Goal: Transaction & Acquisition: Purchase product/service

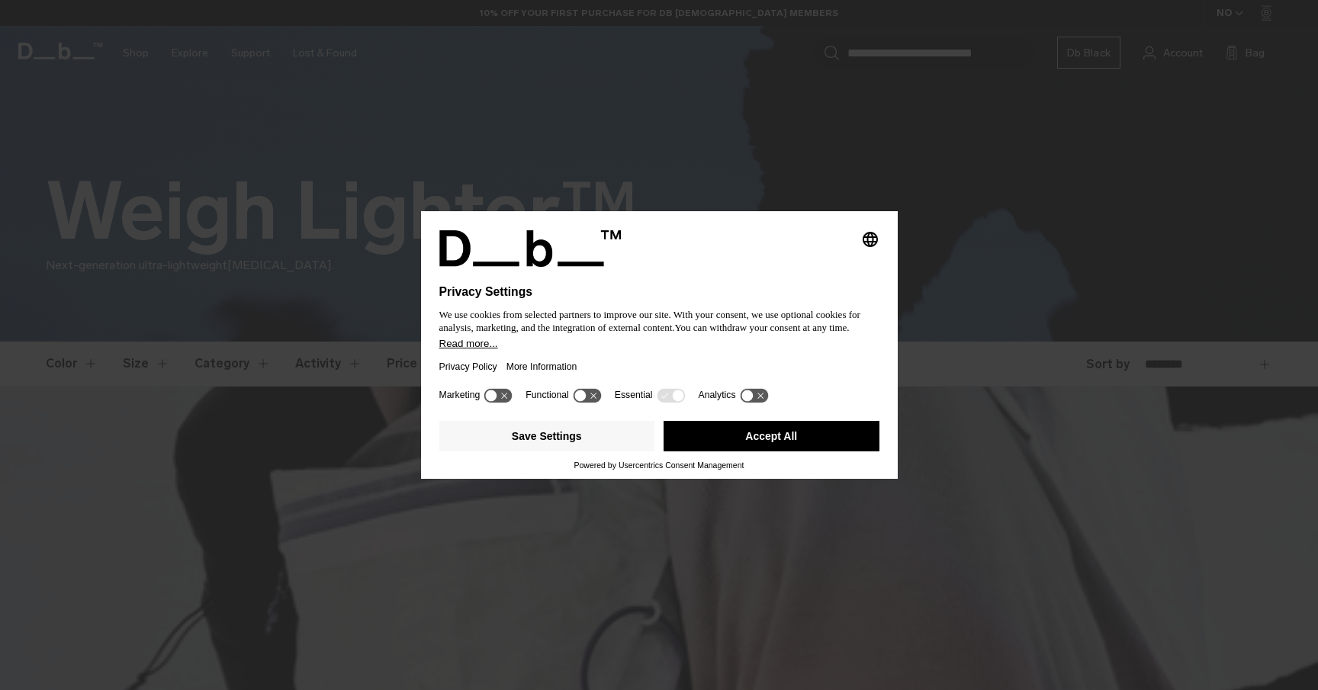
click at [791, 440] on button "Accept All" at bounding box center [771, 436] width 216 height 31
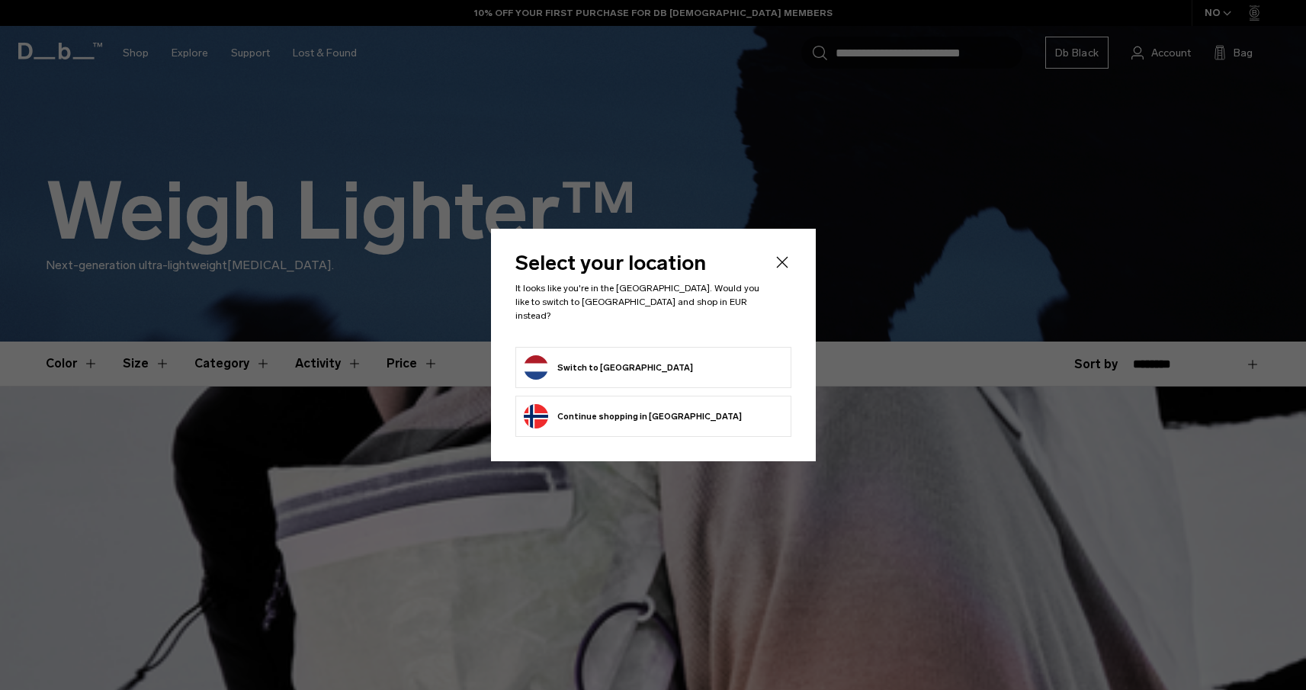
click at [578, 366] on button "Switch to [GEOGRAPHIC_DATA]" at bounding box center [608, 367] width 169 height 24
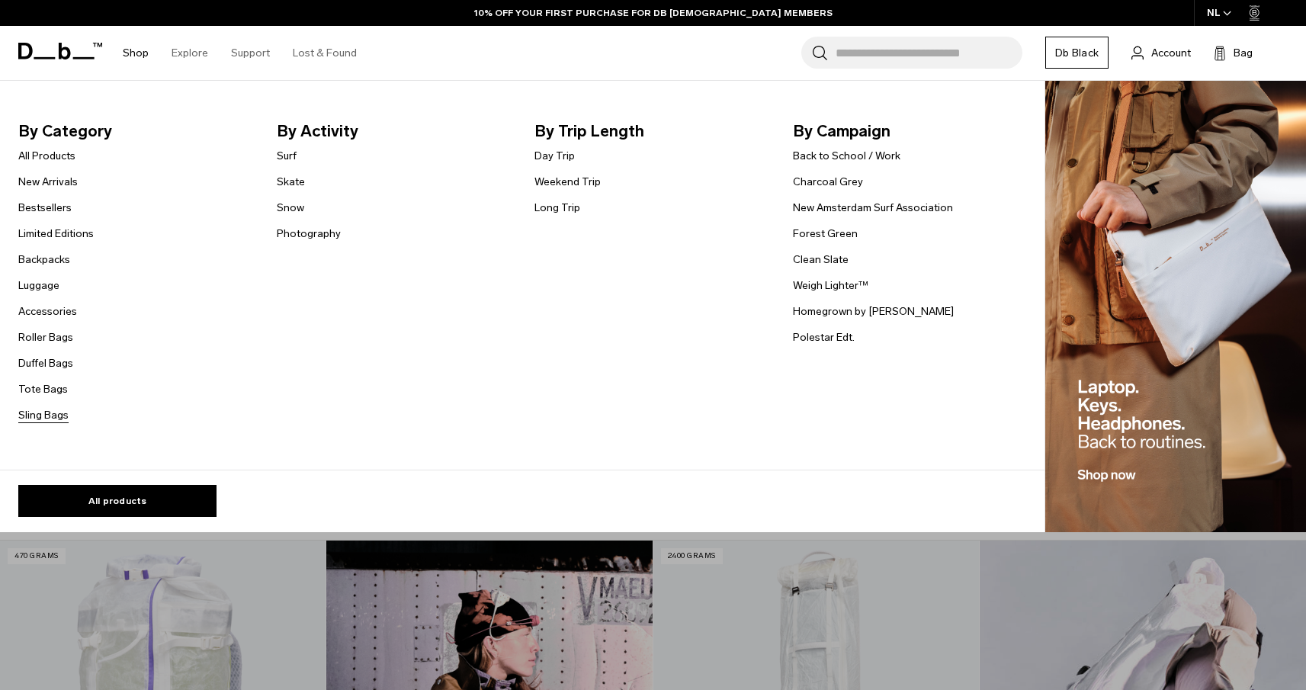
click at [40, 416] on link "Sling Bags" at bounding box center [43, 415] width 50 height 16
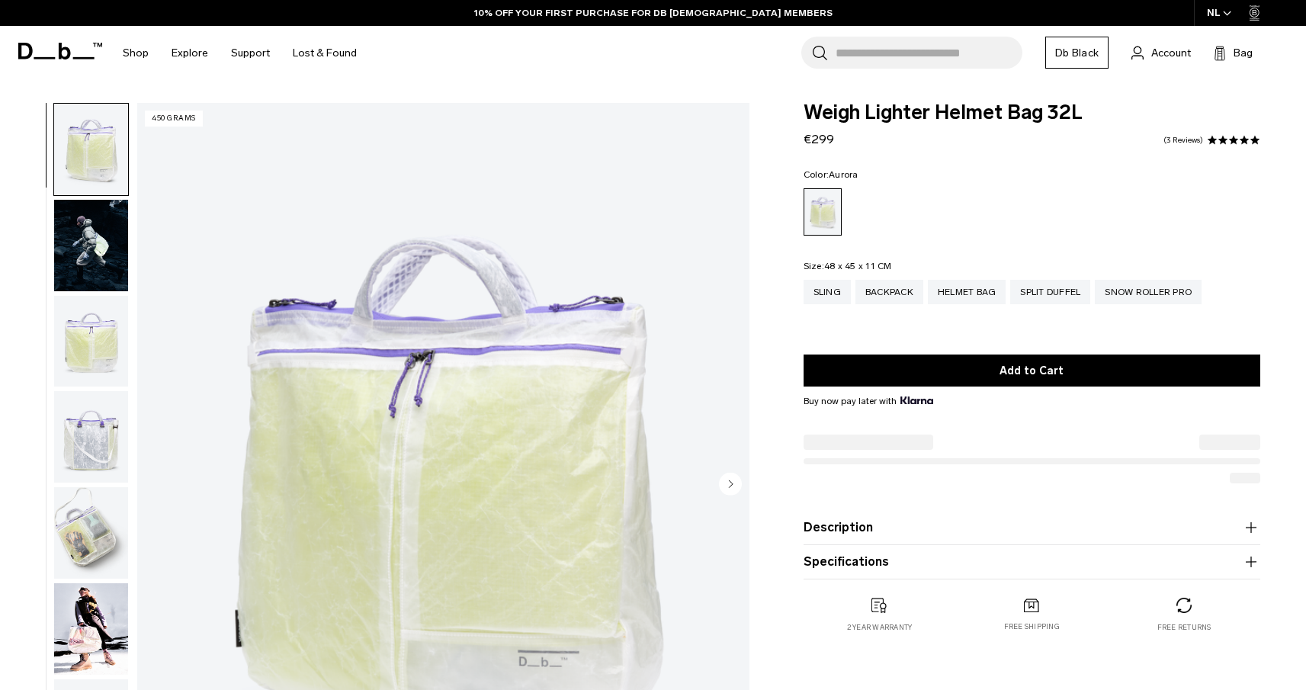
click at [93, 343] on img "button" at bounding box center [91, 342] width 74 height 92
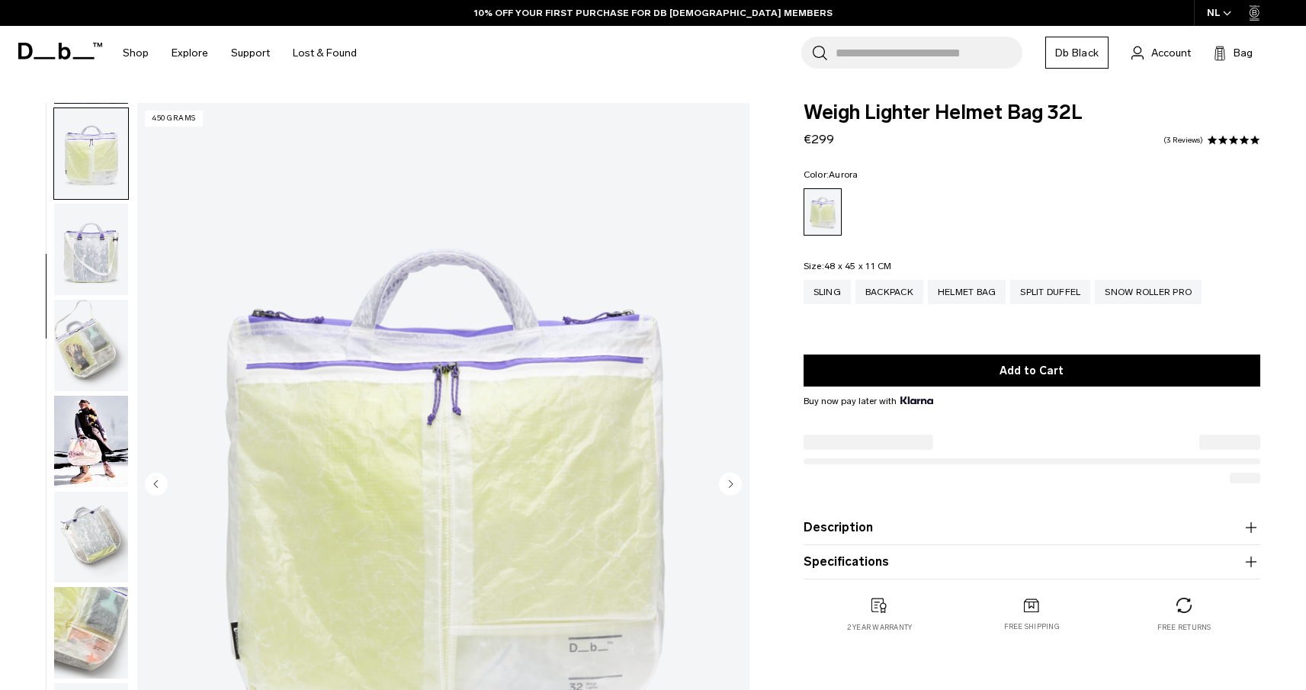
scroll to position [191, 0]
click at [92, 230] on img "button" at bounding box center [91, 246] width 74 height 92
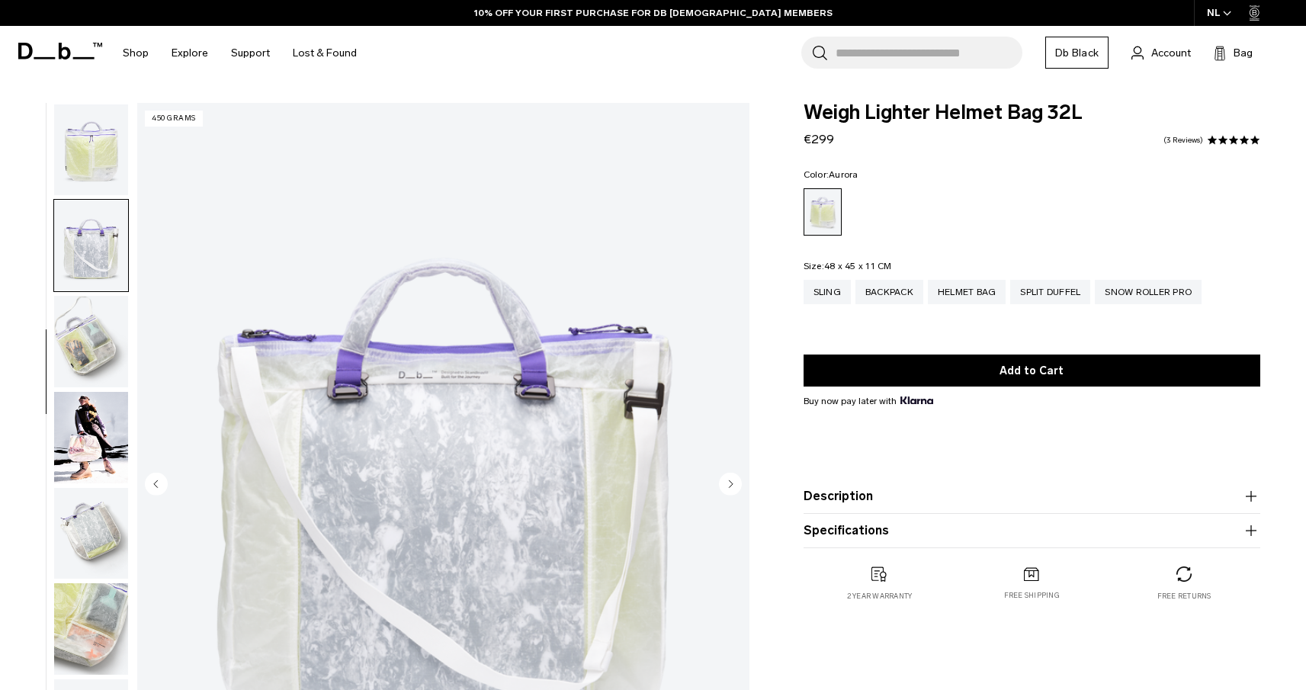
click at [88, 326] on img "button" at bounding box center [91, 342] width 74 height 92
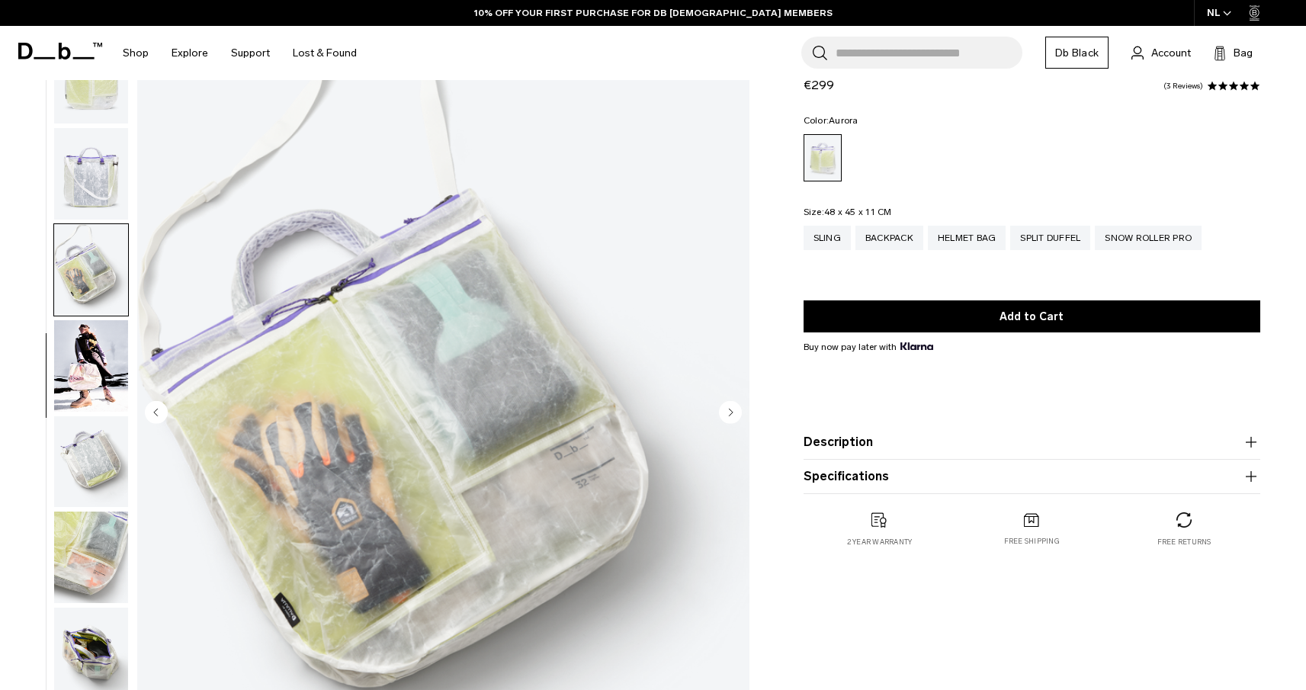
scroll to position [100, 0]
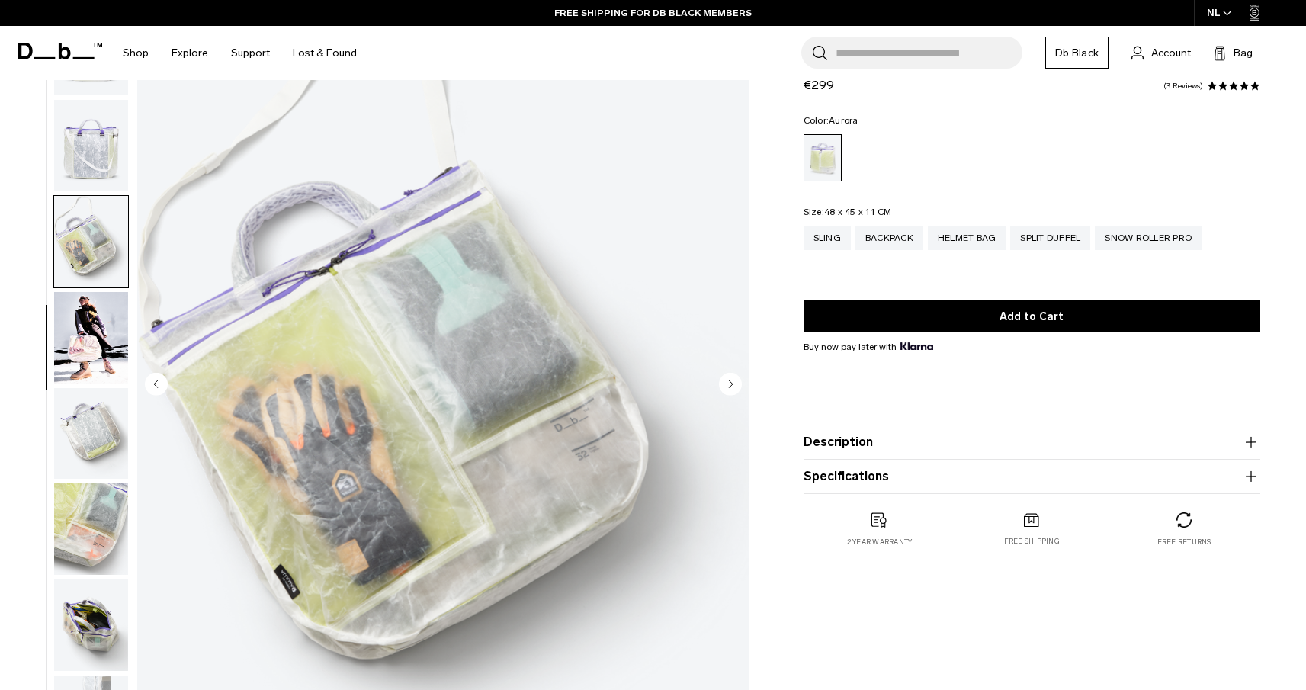
click at [89, 330] on img "button" at bounding box center [91, 338] width 74 height 92
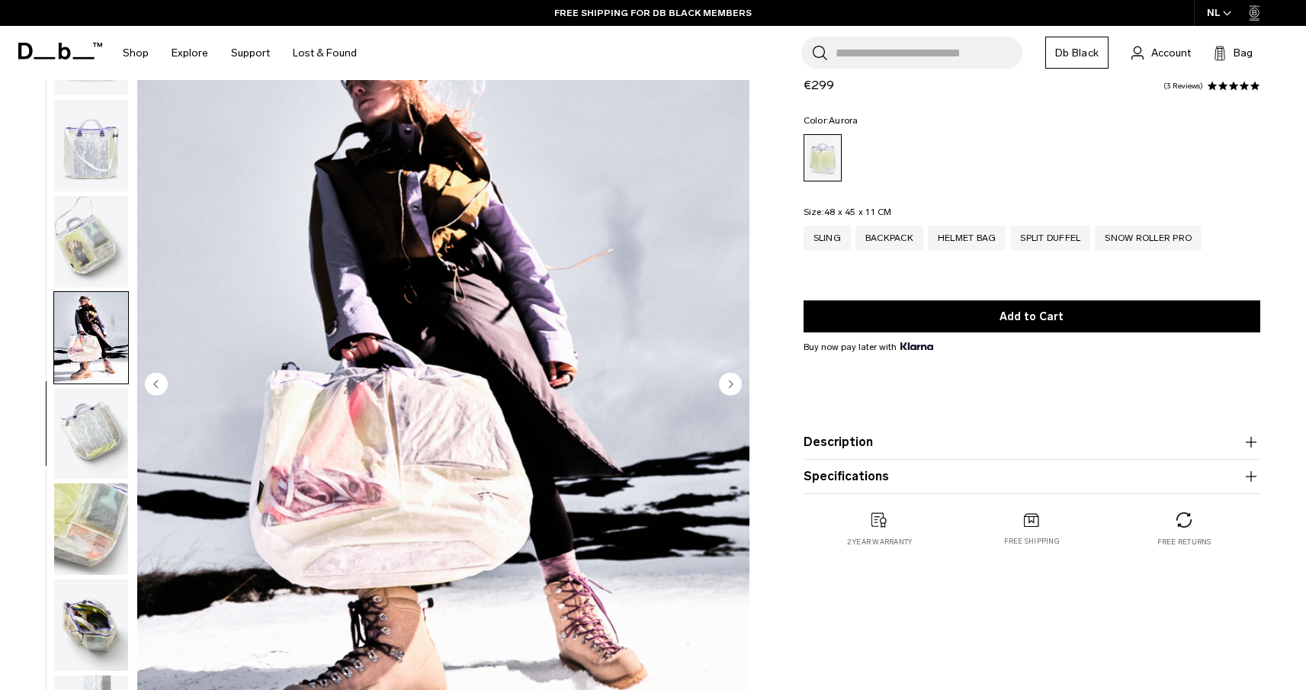
click at [92, 437] on img "button" at bounding box center [91, 434] width 74 height 92
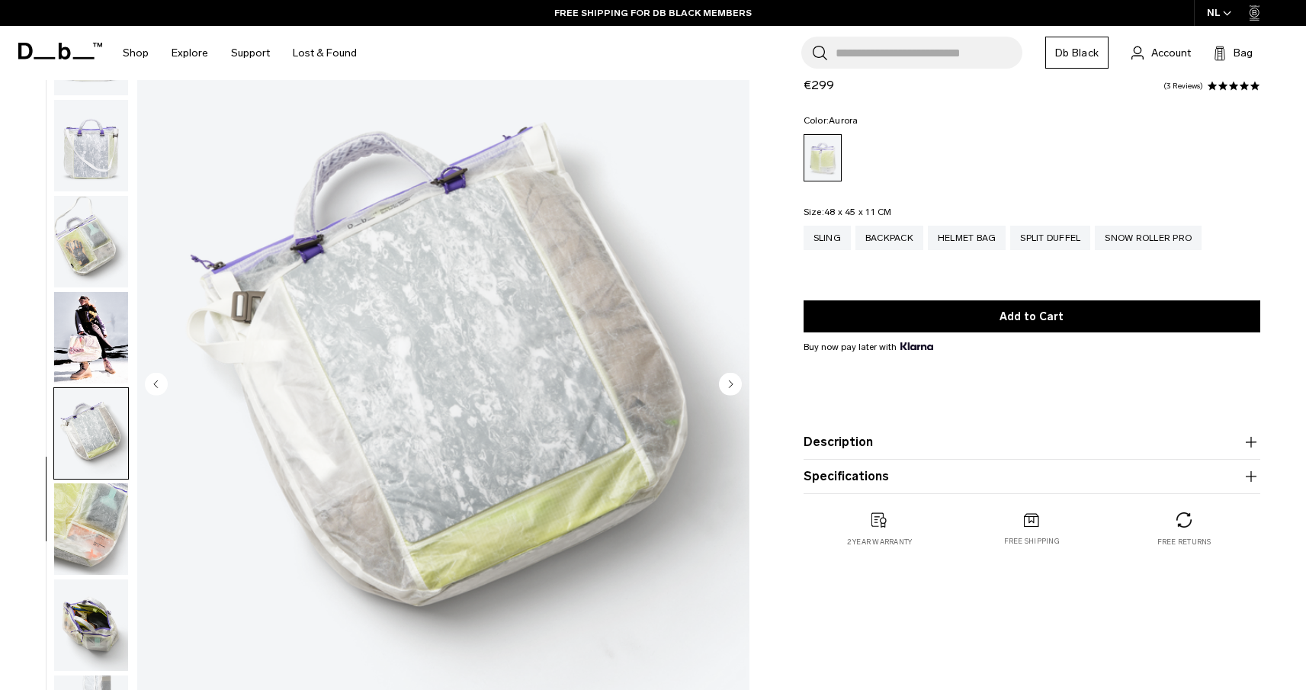
click at [94, 536] on img "button" at bounding box center [91, 530] width 74 height 92
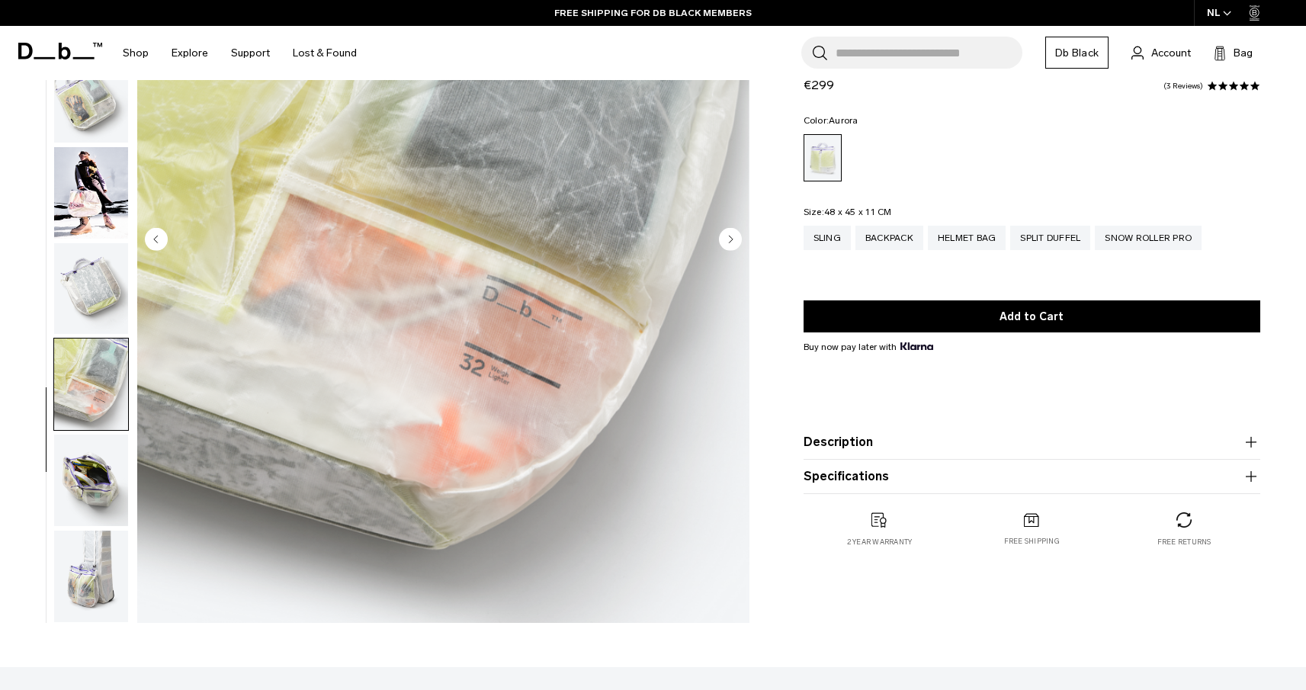
scroll to position [255, 0]
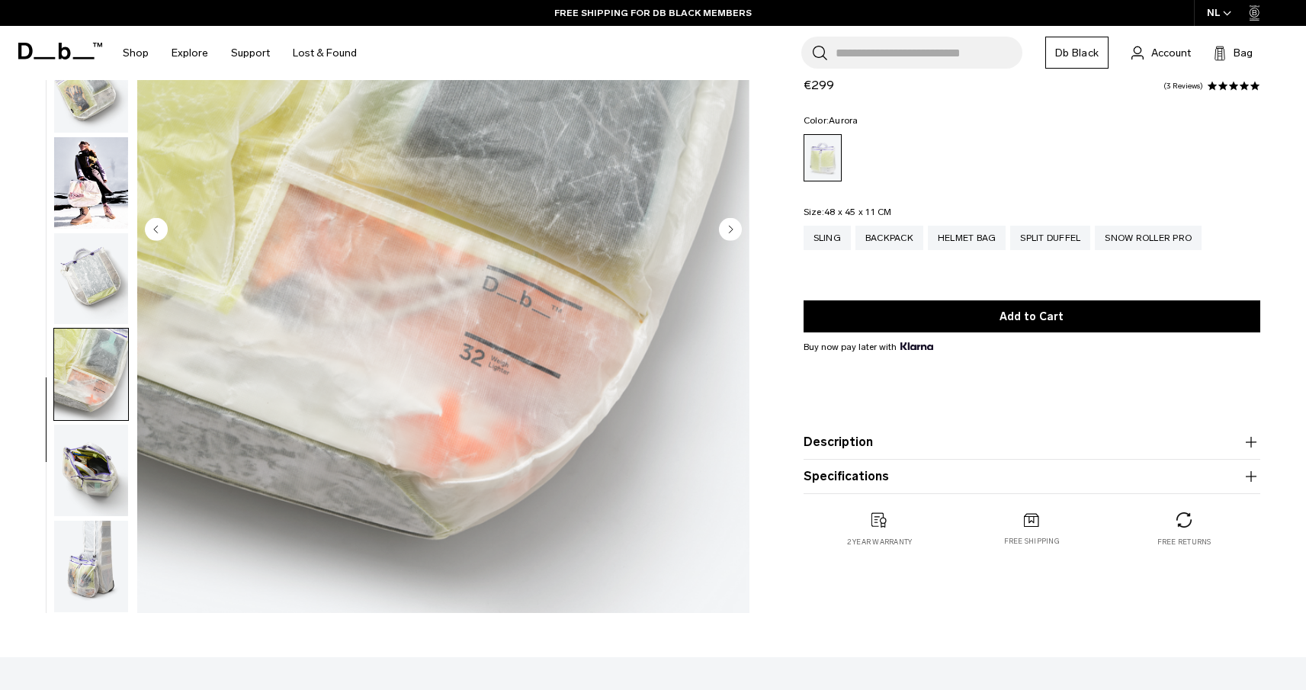
click at [92, 470] on img "button" at bounding box center [91, 471] width 74 height 92
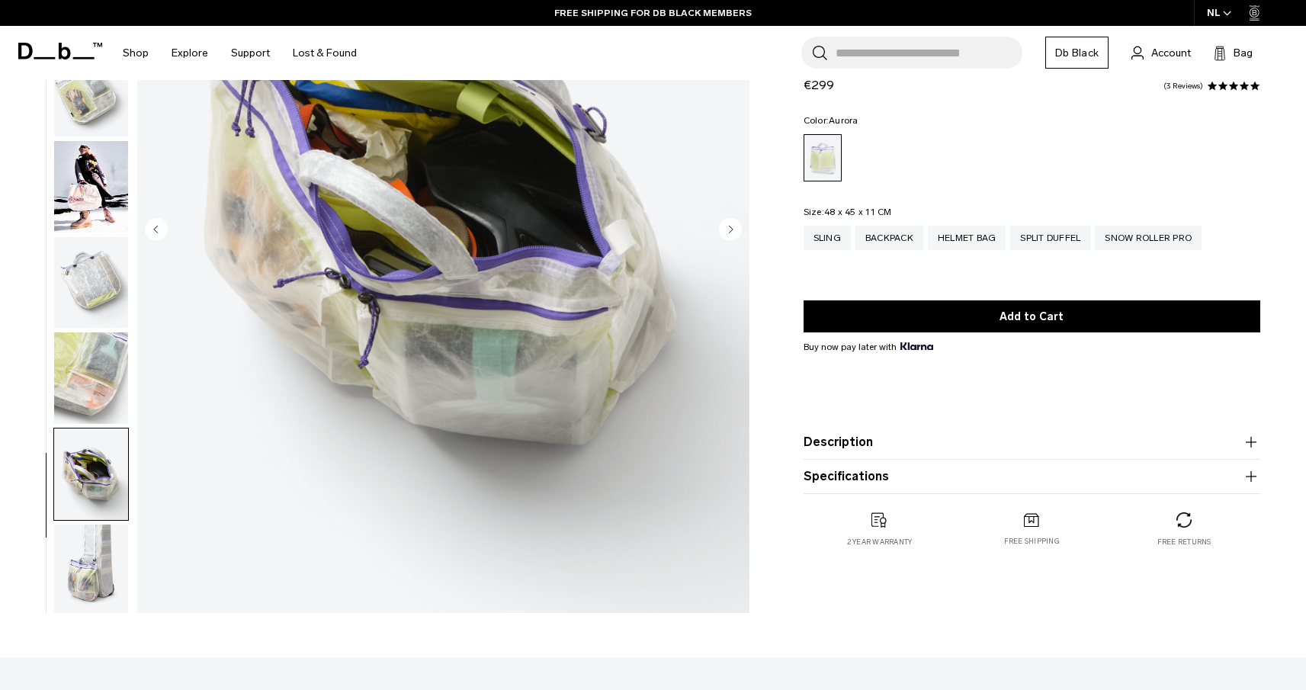
scroll to position [191, 0]
click at [86, 569] on img "button" at bounding box center [91, 567] width 74 height 92
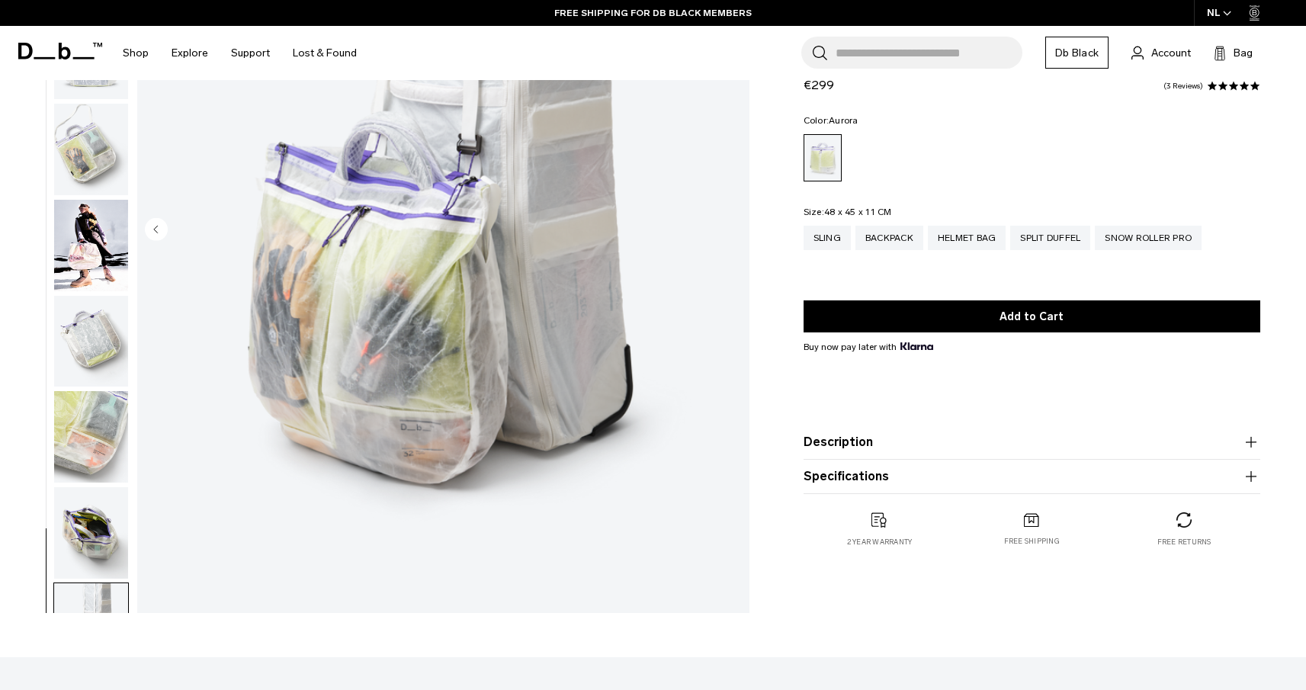
scroll to position [123, 0]
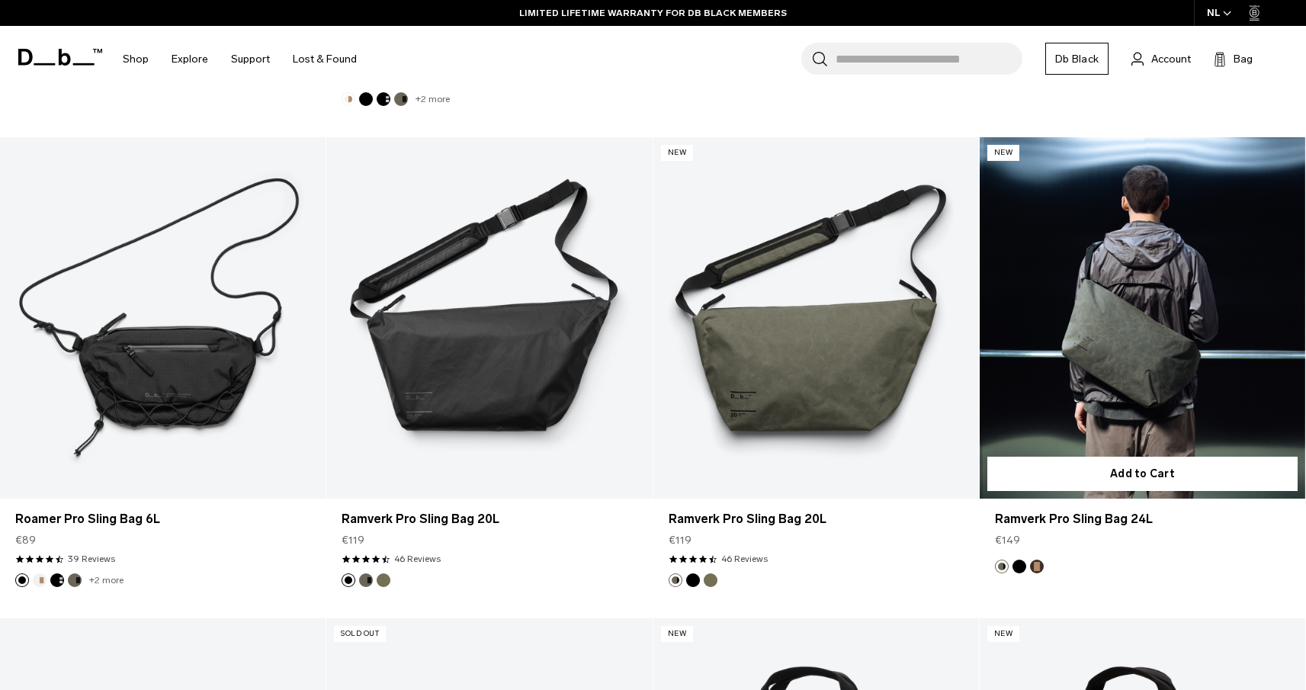
scroll to position [740, 0]
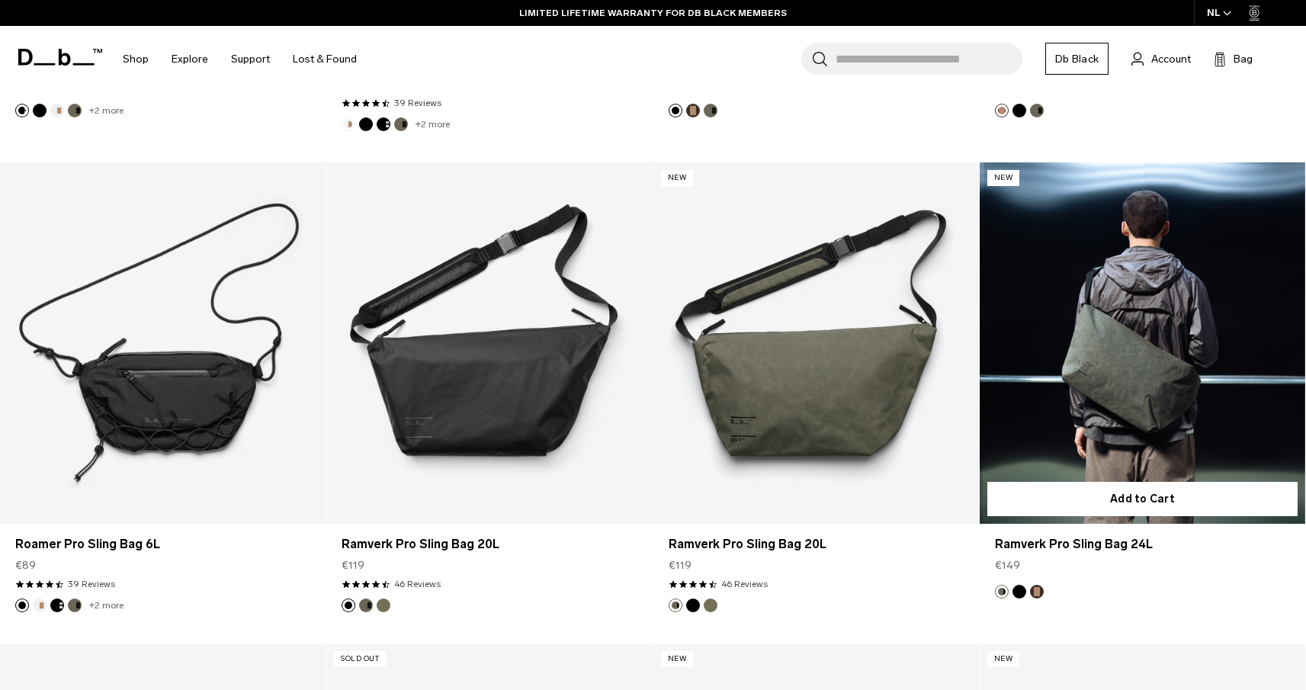
click at [1119, 382] on link "Ramverk Pro Sling Bag 24L" at bounding box center [1143, 343] width 326 height 362
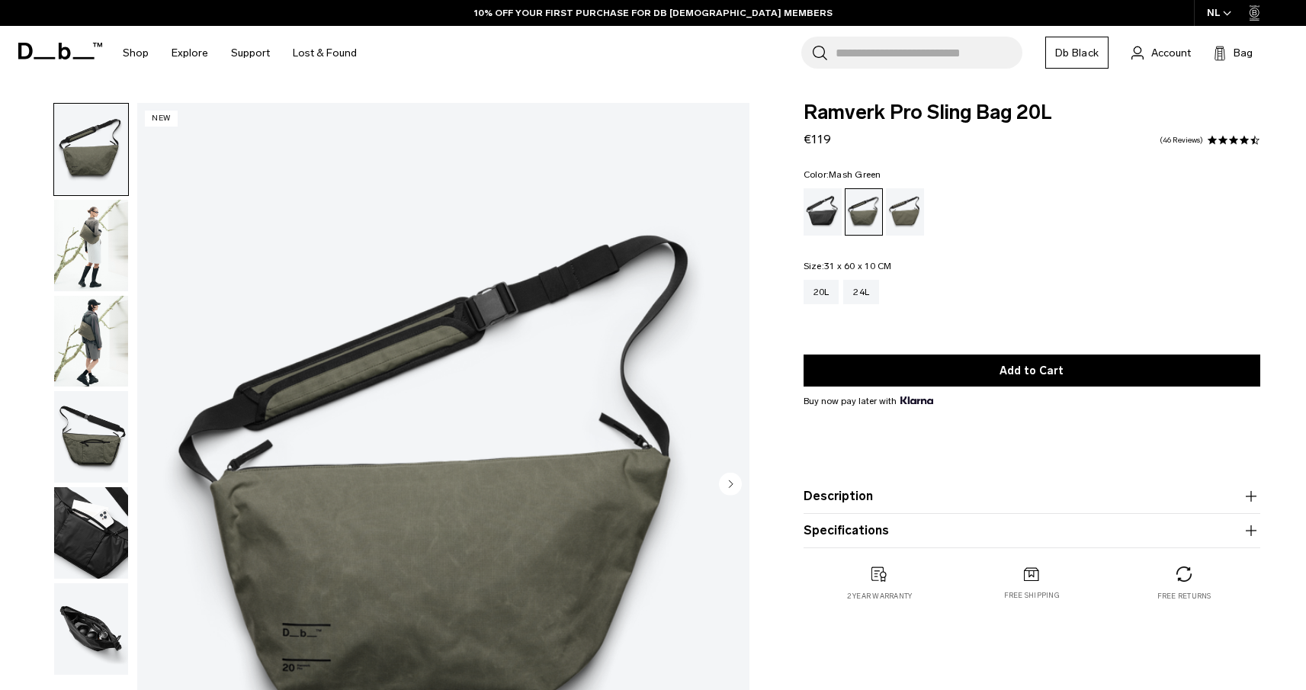
click at [910, 223] on div "Mash Green" at bounding box center [905, 211] width 39 height 47
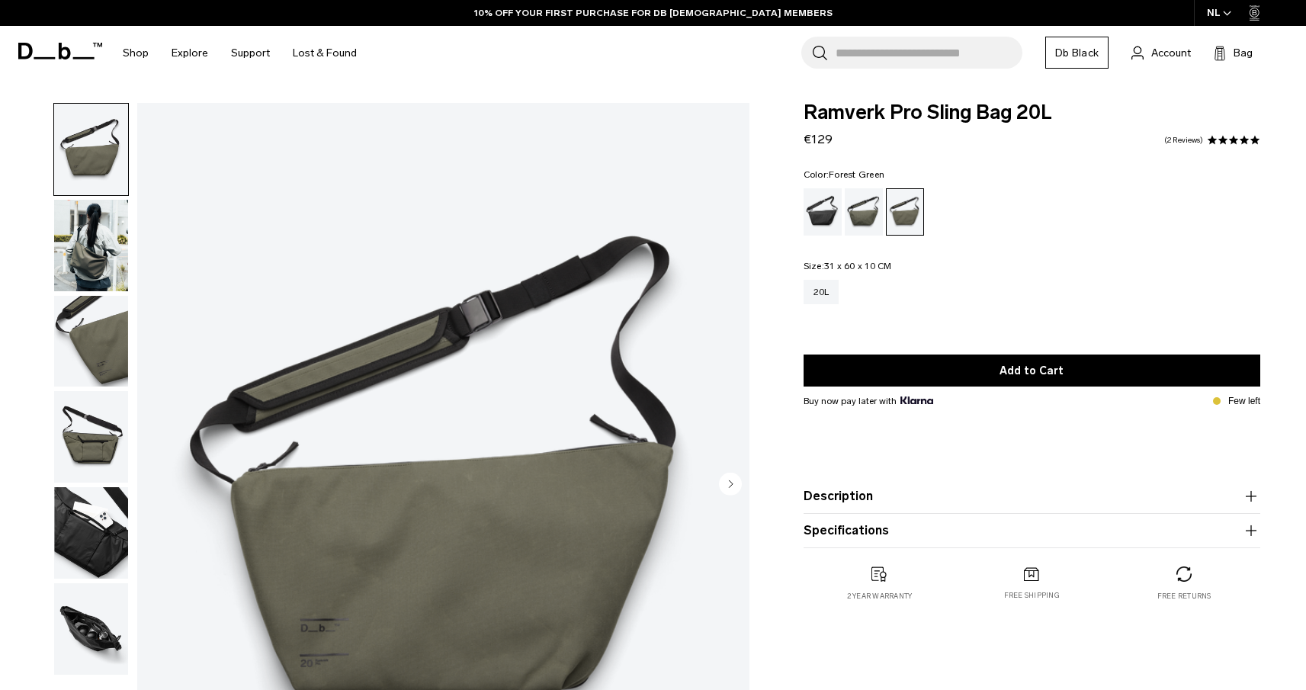
click at [859, 215] on div "Forest Green" at bounding box center [864, 211] width 39 height 47
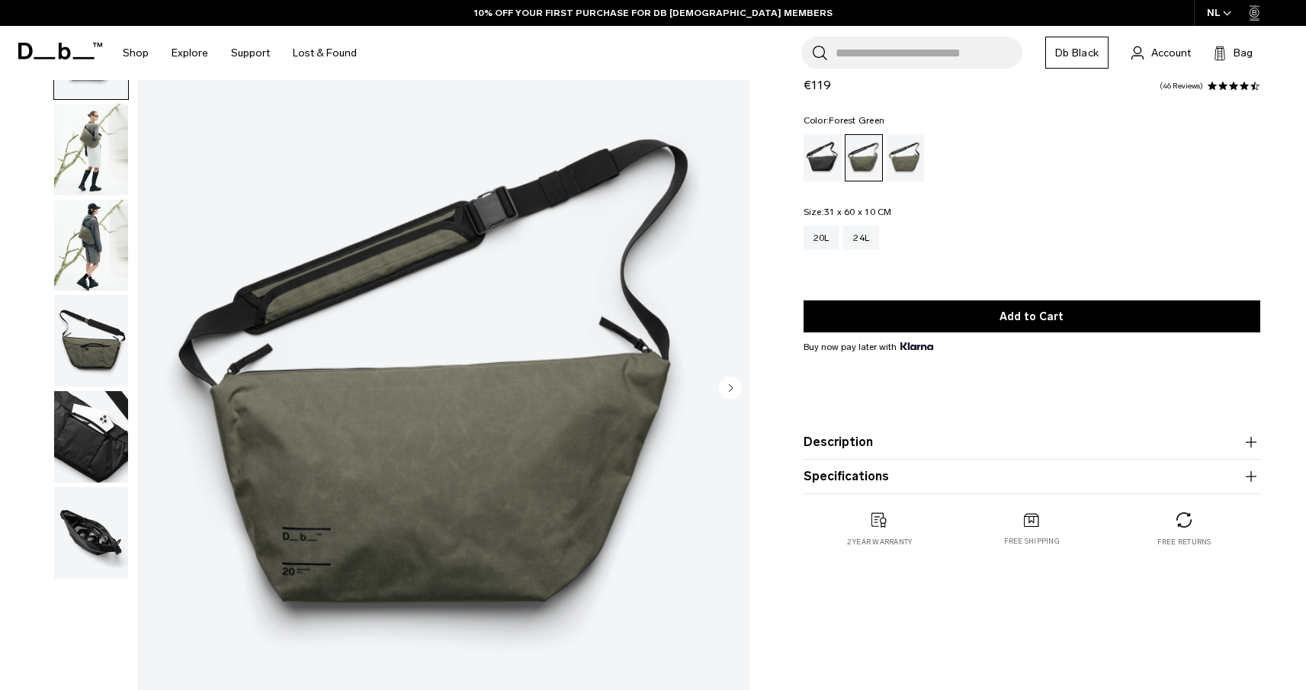
scroll to position [101, 0]
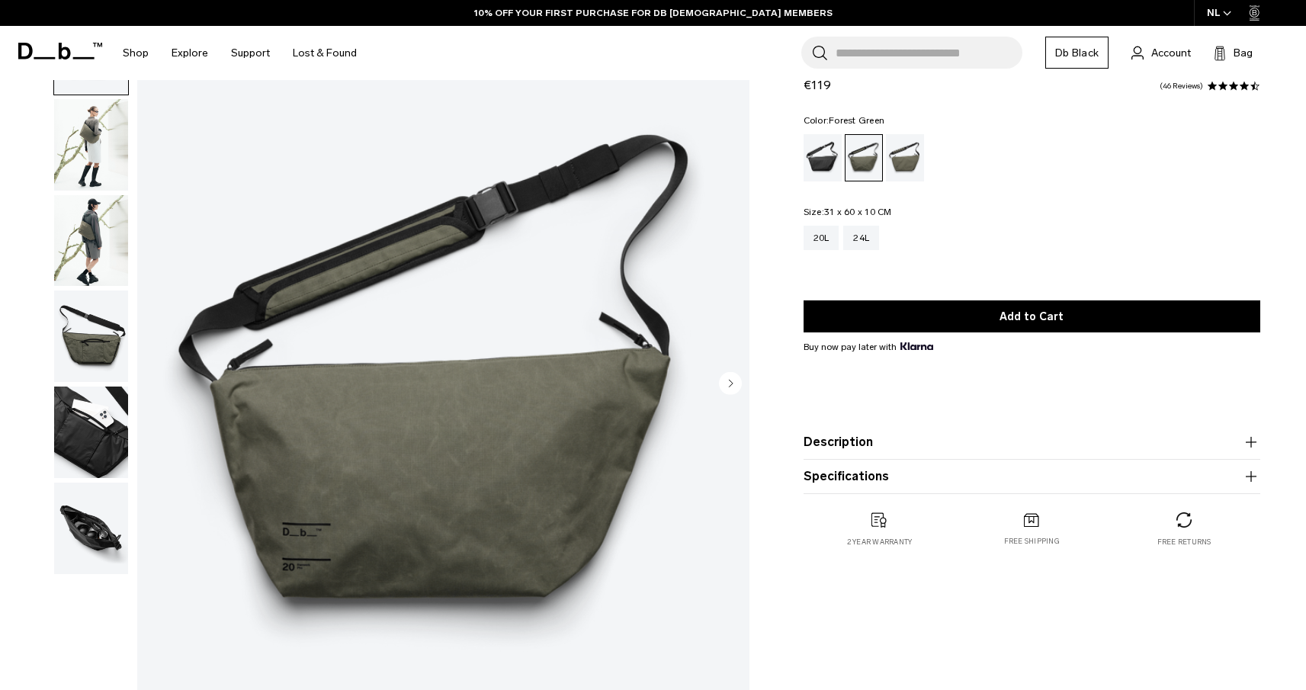
click at [84, 137] on img "button" at bounding box center [91, 145] width 74 height 92
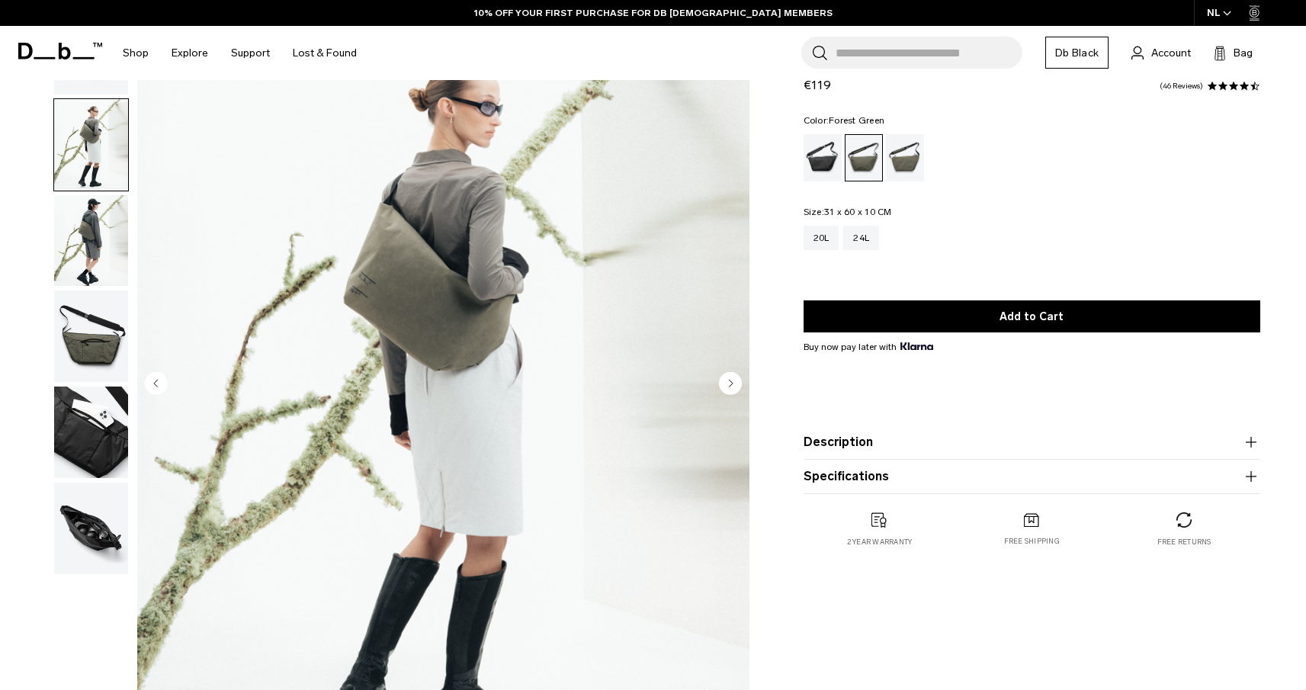
click at [88, 253] on img "button" at bounding box center [91, 241] width 74 height 92
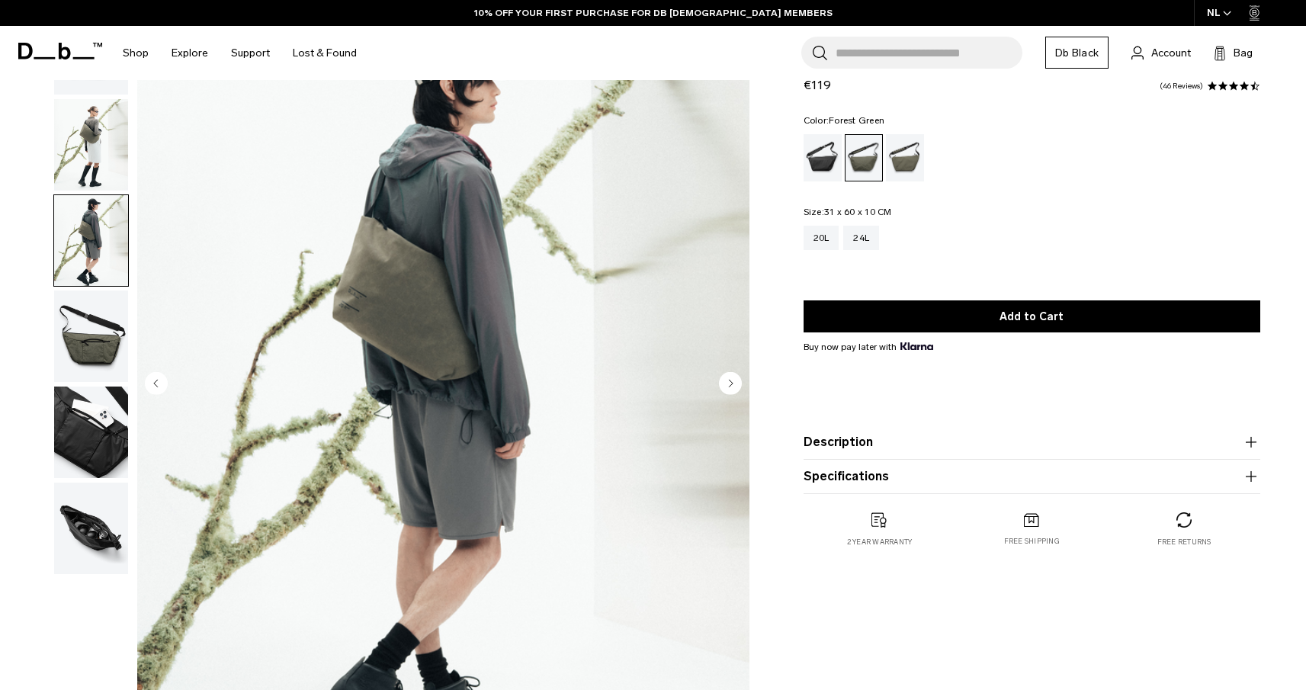
click at [83, 534] on img "button" at bounding box center [91, 529] width 74 height 92
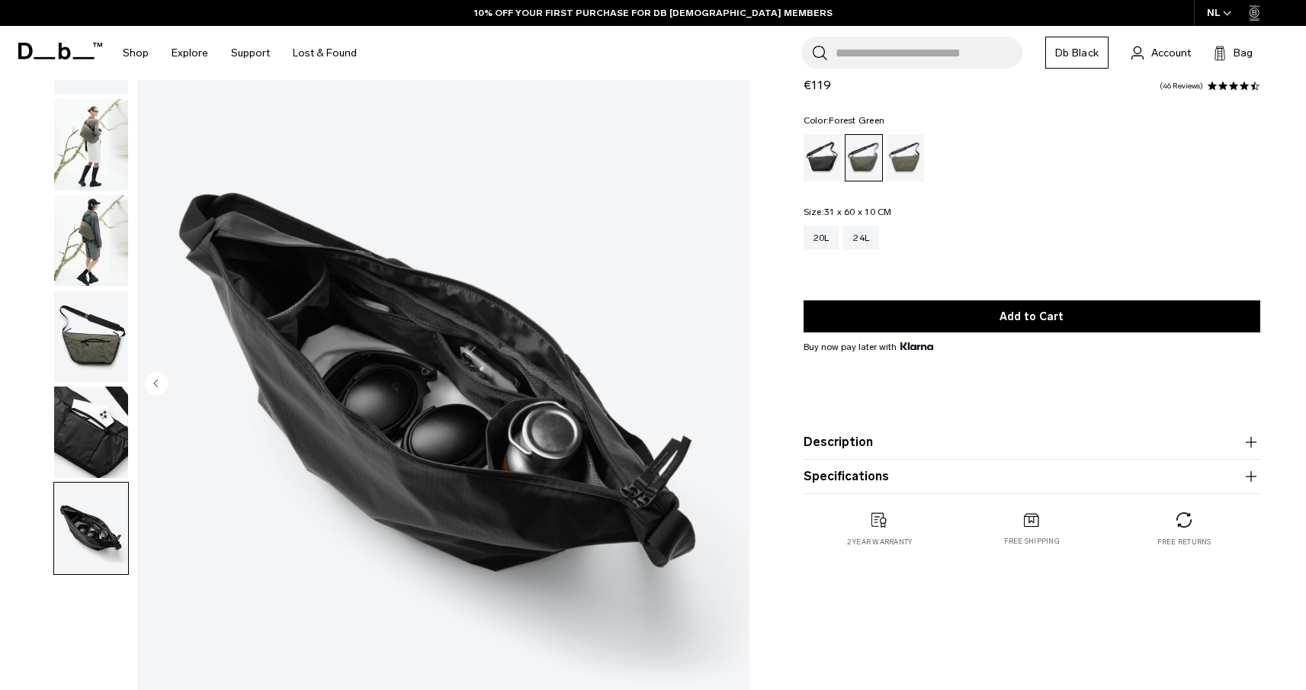
scroll to position [0, 0]
click at [867, 239] on div "24L" at bounding box center [861, 238] width 36 height 24
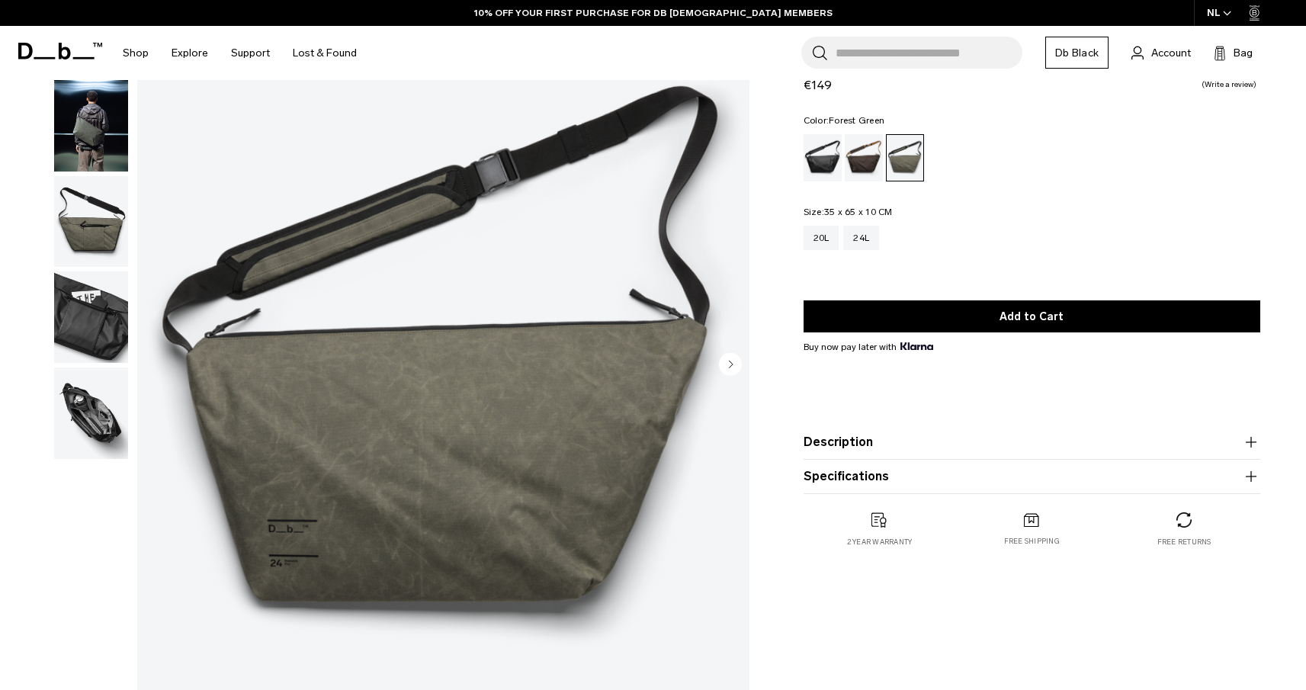
scroll to position [127, 0]
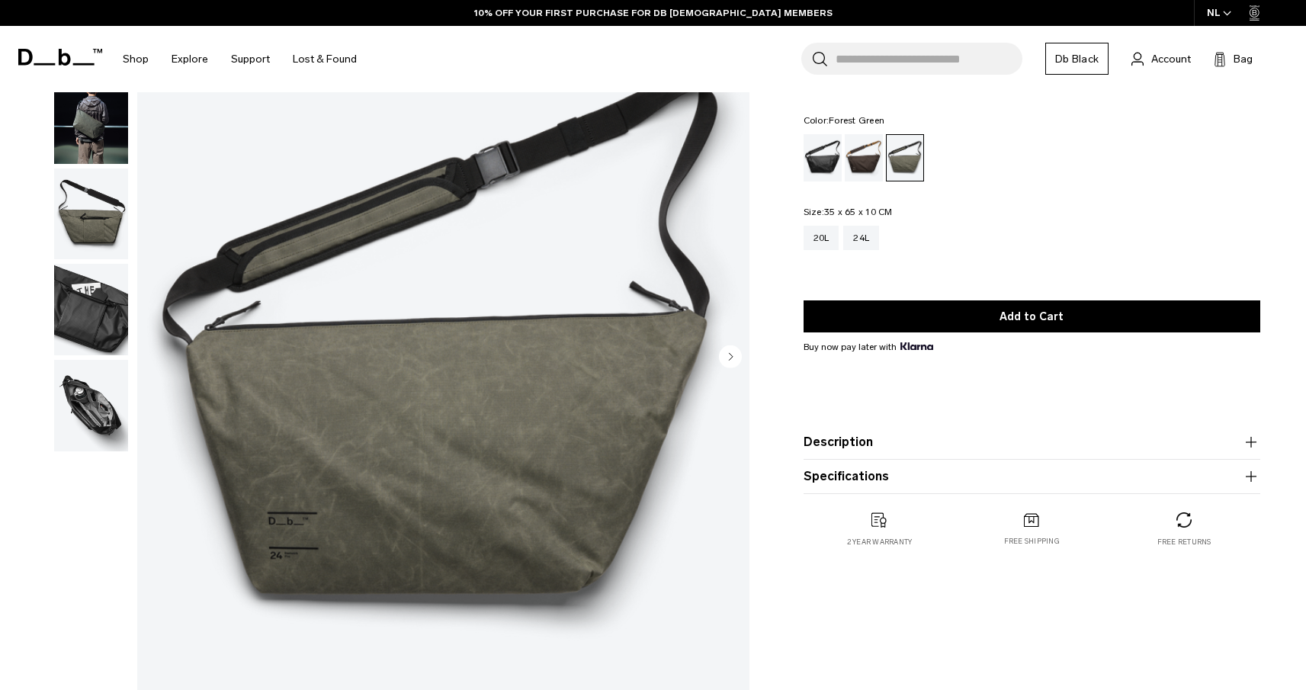
click at [733, 356] on circle "Next slide" at bounding box center [730, 356] width 23 height 23
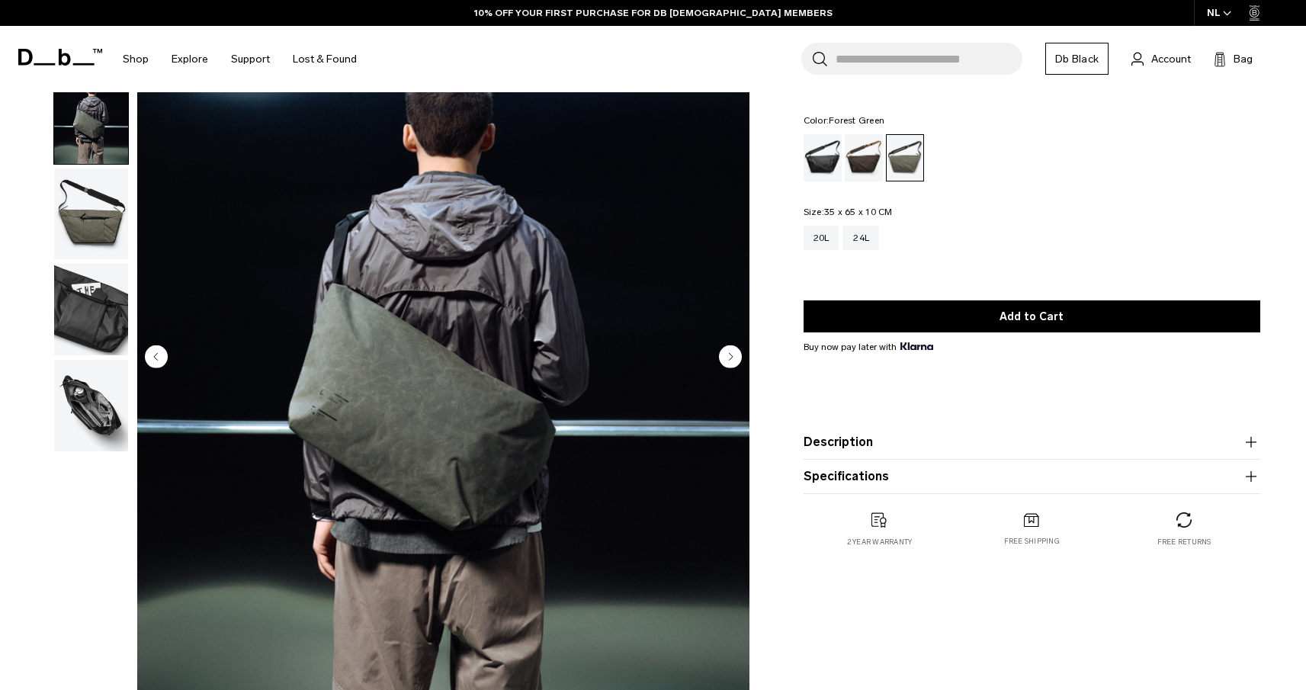
click at [733, 356] on circle "Next slide" at bounding box center [730, 356] width 23 height 23
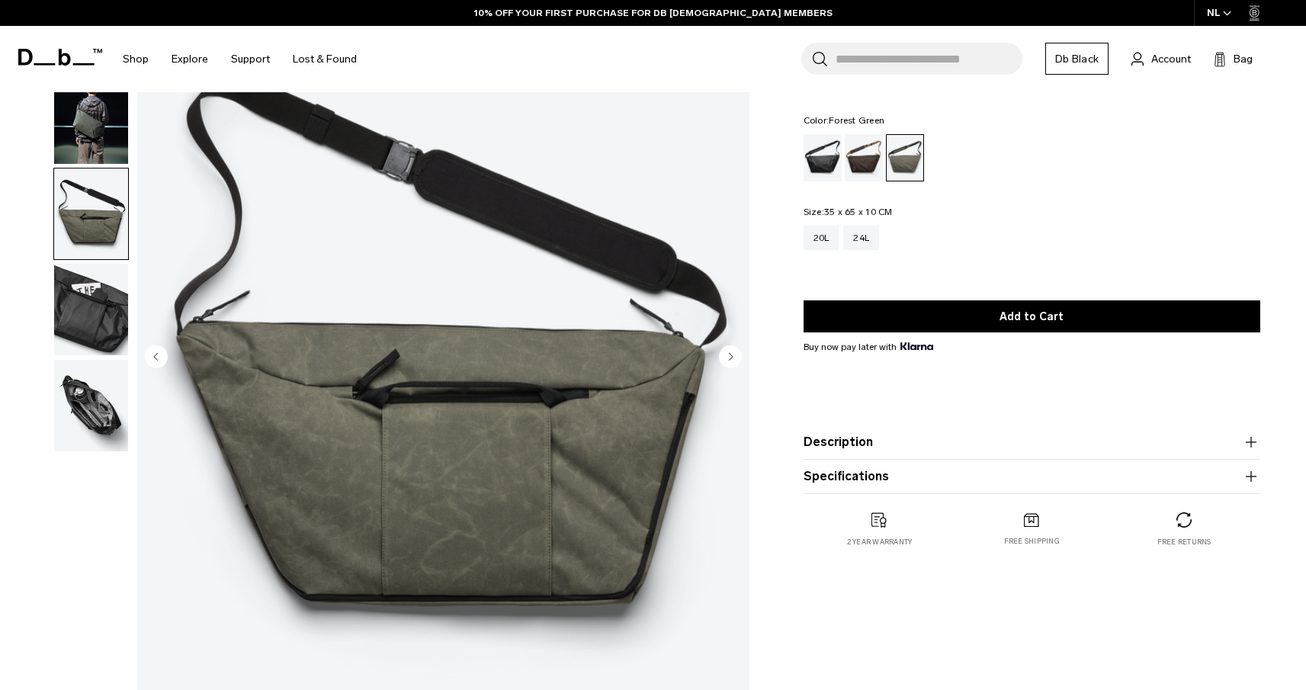
click at [733, 356] on circle "Next slide" at bounding box center [730, 356] width 23 height 23
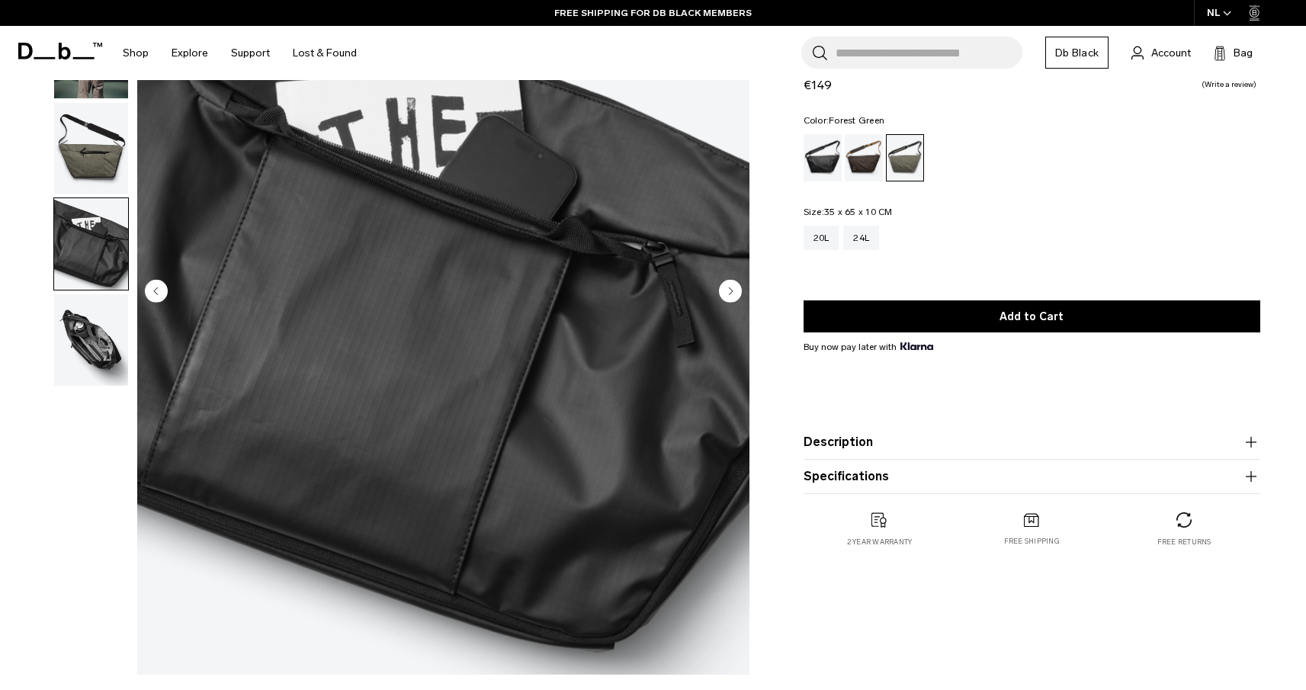
scroll to position [207, 0]
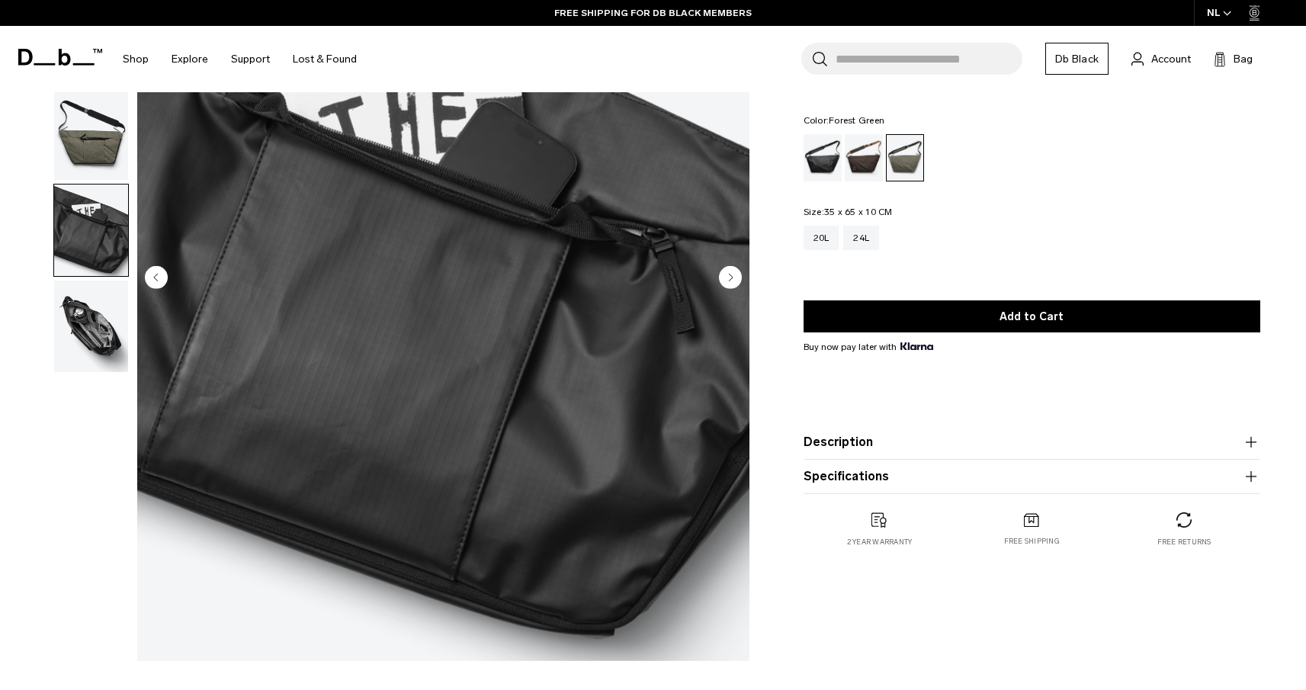
click at [95, 334] on img "button" at bounding box center [91, 327] width 74 height 92
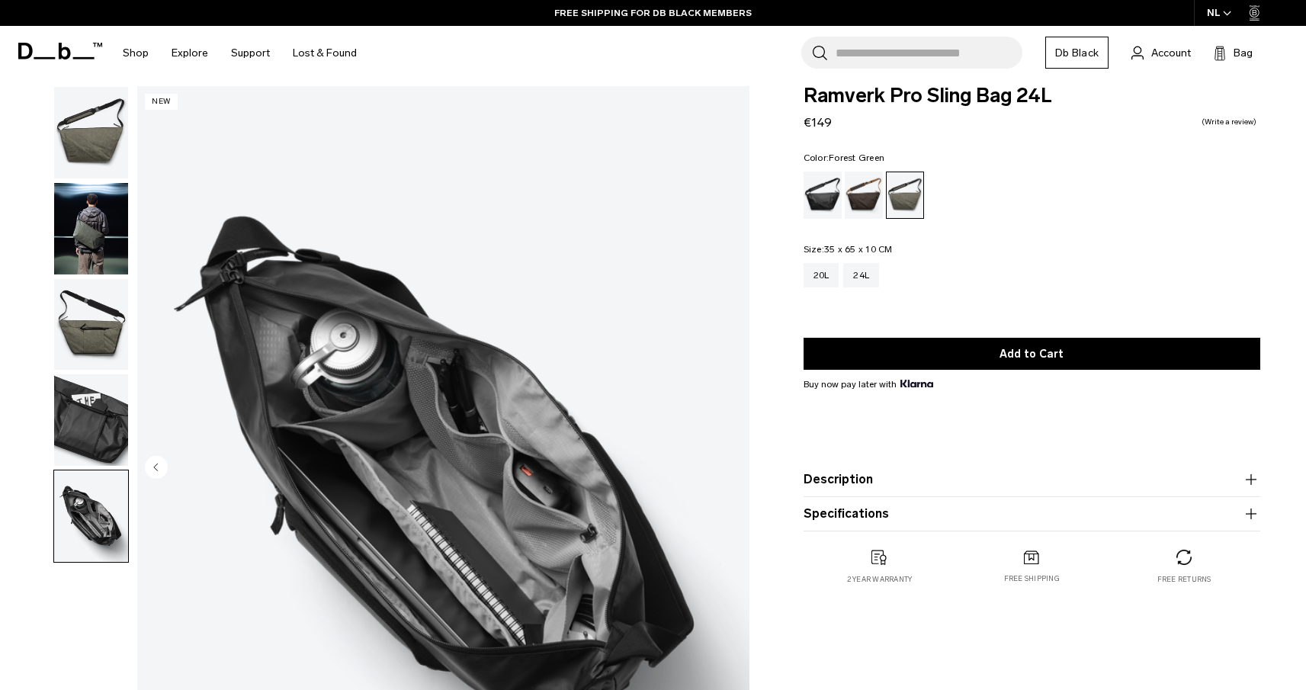
scroll to position [18, 0]
click at [97, 211] on img "button" at bounding box center [91, 228] width 74 height 92
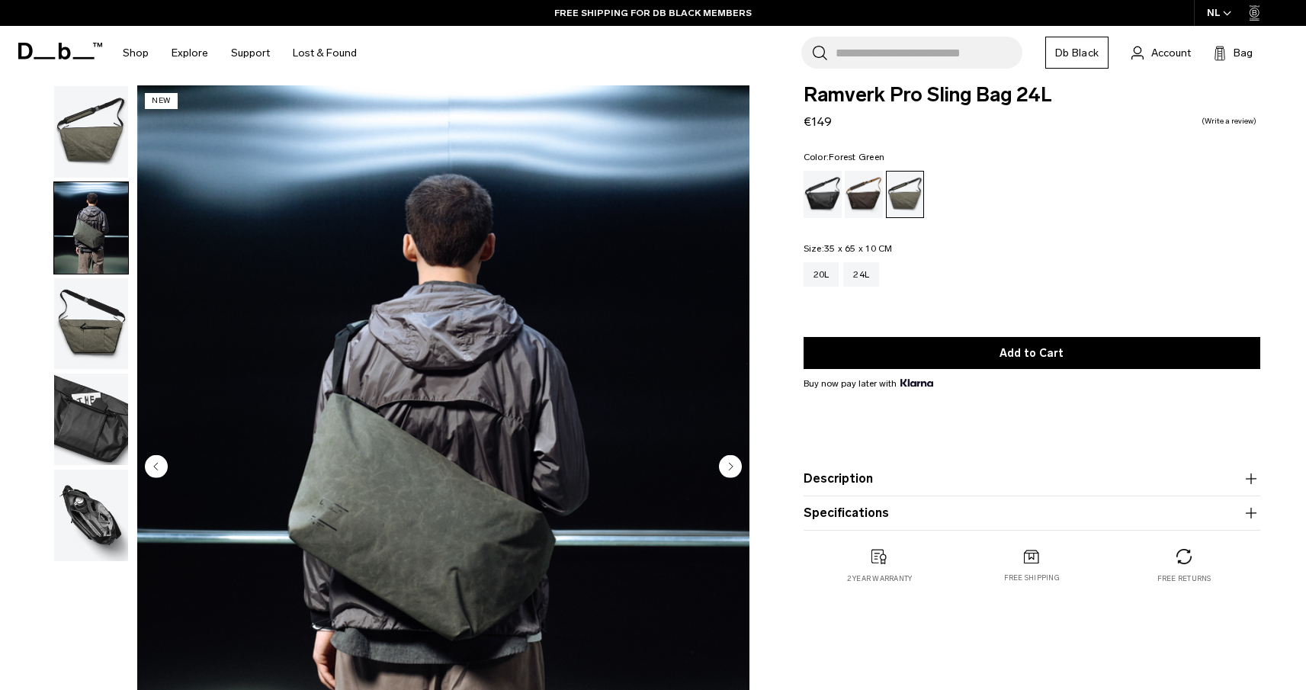
click at [76, 108] on img "button" at bounding box center [91, 132] width 74 height 92
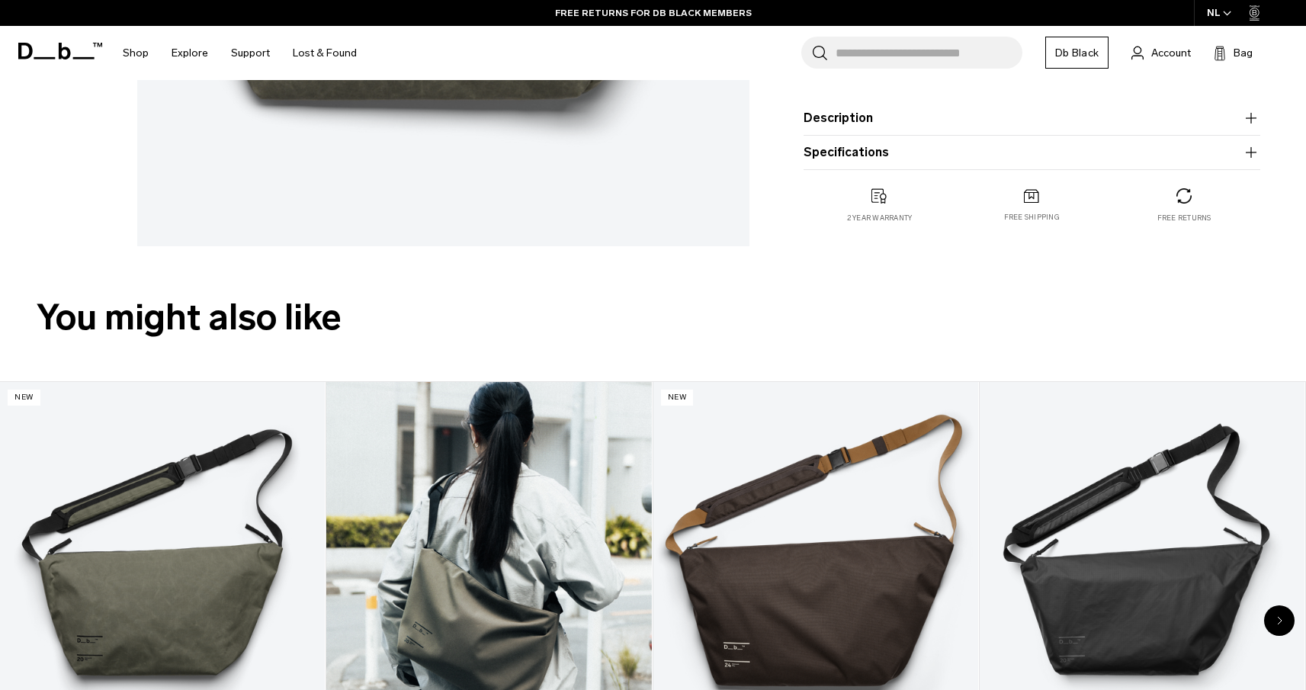
scroll to position [0, 0]
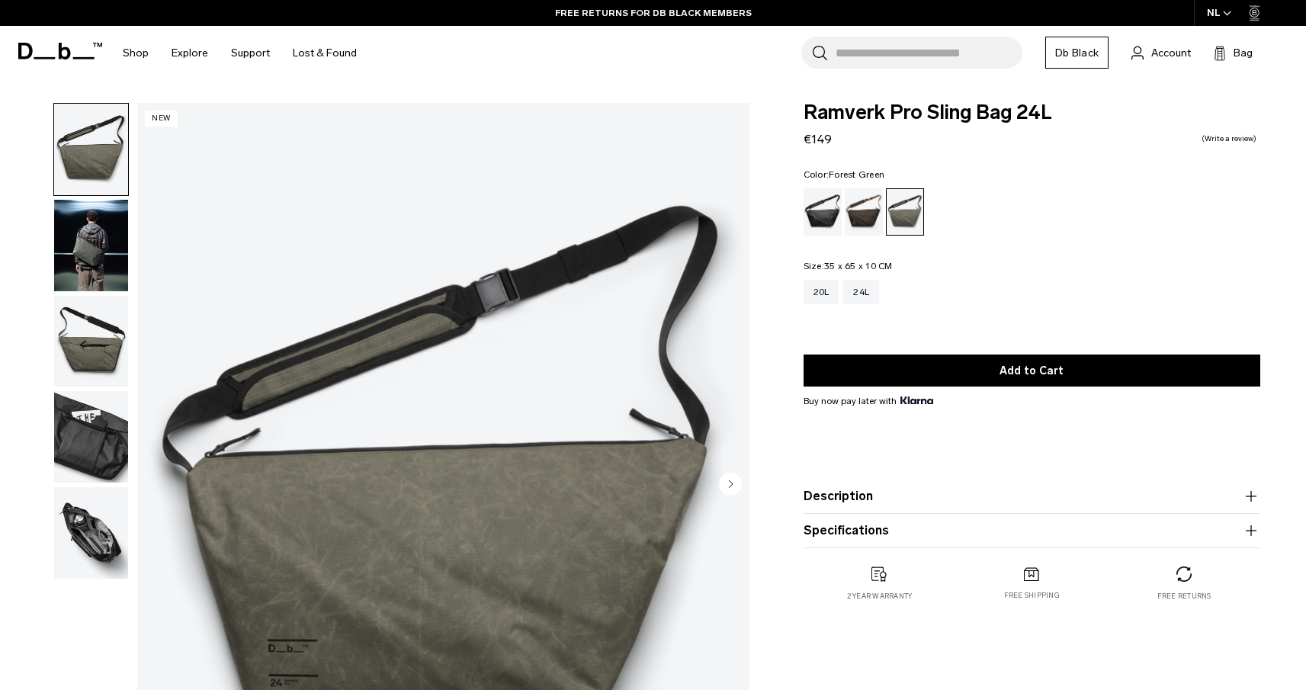
click at [87, 527] on img "button" at bounding box center [91, 533] width 74 height 92
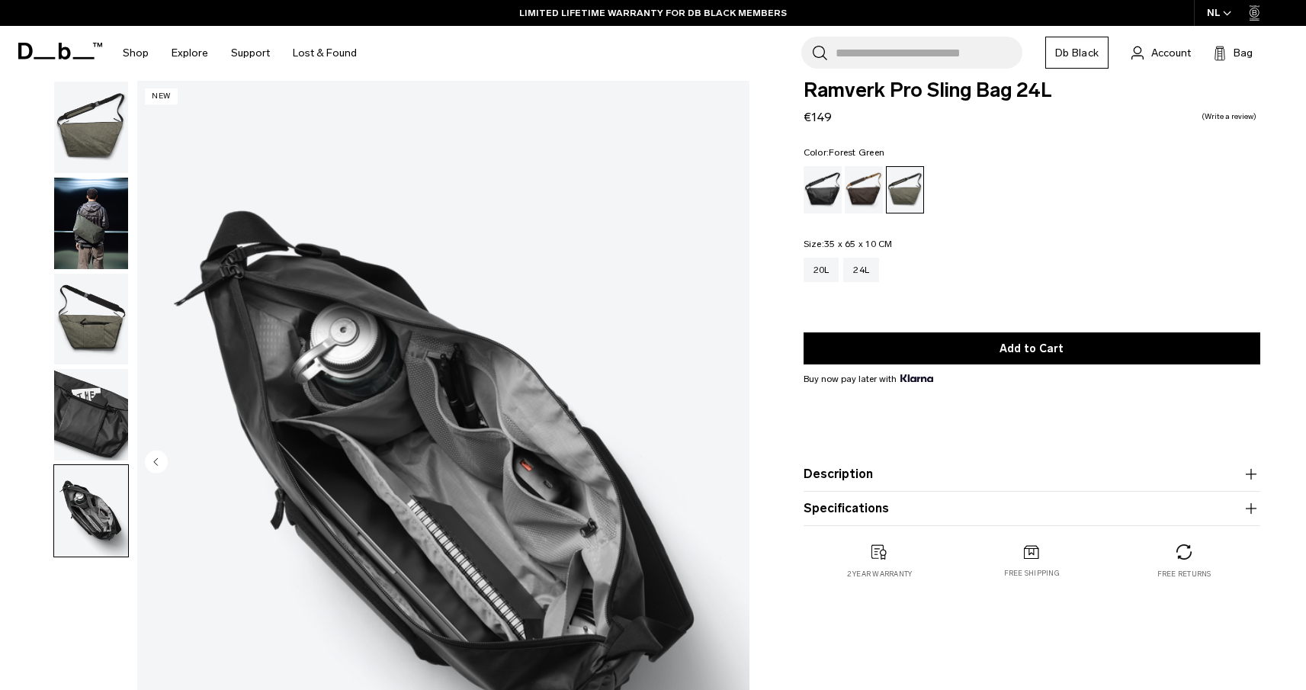
scroll to position [25, 0]
